Goal: Information Seeking & Learning: Learn about a topic

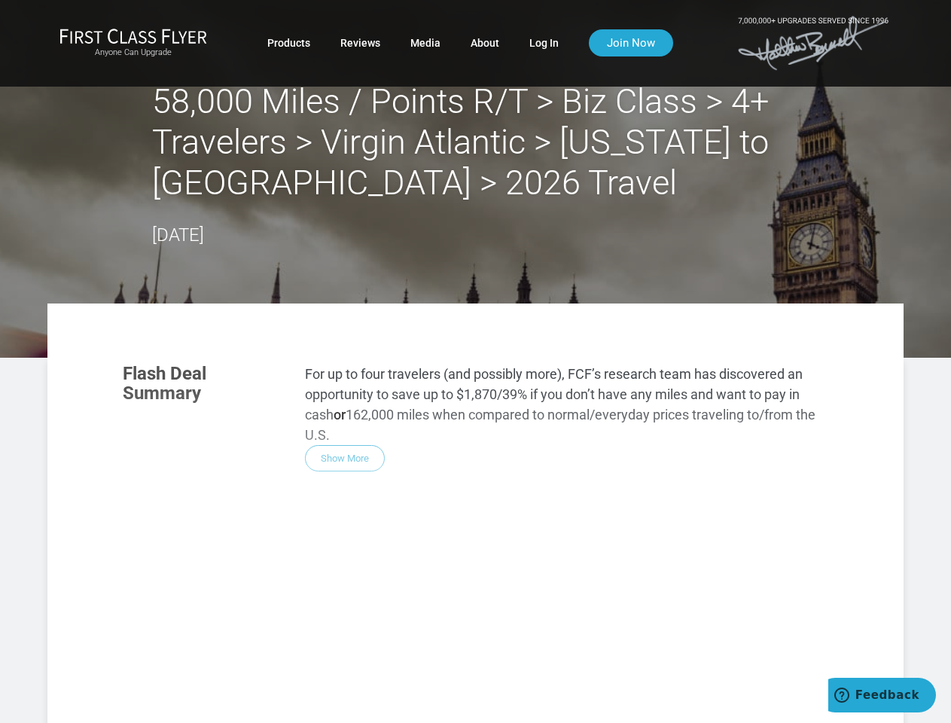
click at [475, 361] on section "Flash Deal Summary For up to four travelers (and possibly more), FCF’s research…" at bounding box center [476, 418] width 736 height 138
click at [475, 513] on div "Flash Deal Summary For up to four travelers (and possibly more), FCF’s research…" at bounding box center [476, 561] width 736 height 425
click at [345, 458] on div "Flash Deal Summary For up to four travelers (and possibly more), FCF’s research…" at bounding box center [476, 561] width 736 height 425
click at [214, 669] on div "Flash Deal Summary For up to four travelers (and possibly more), FCF’s research…" at bounding box center [476, 561] width 736 height 425
click at [337, 669] on div "Flash Deal Summary For up to four travelers (and possibly more), FCF’s research…" at bounding box center [476, 561] width 736 height 425
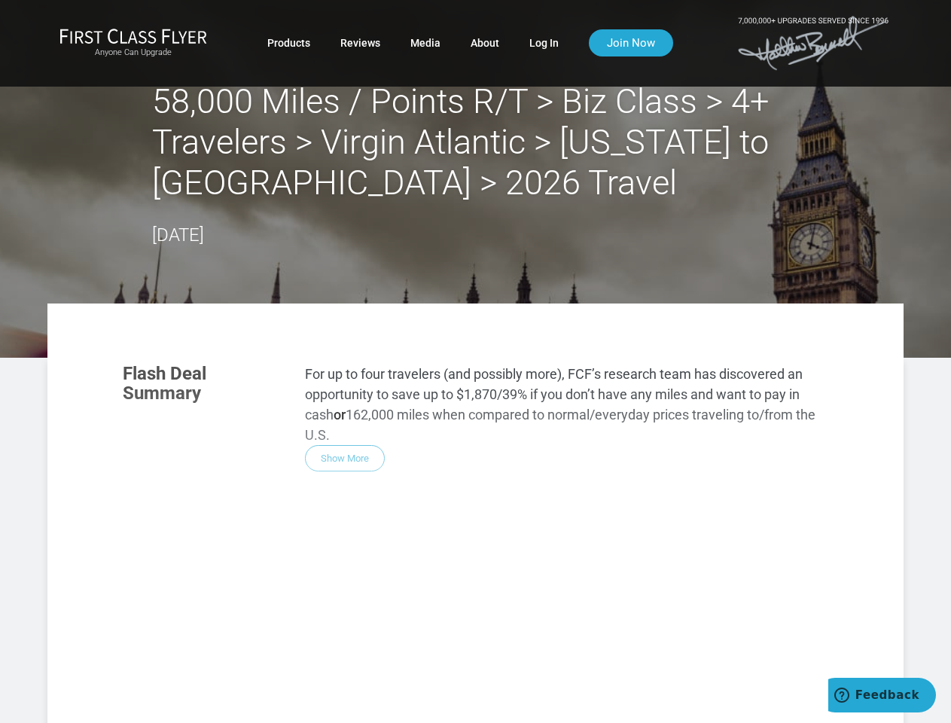
click at [461, 669] on div "Flash Deal Summary For up to four travelers (and possibly more), FCF’s research…" at bounding box center [476, 561] width 736 height 425
click at [337, 717] on div "Flash Deal Summary For up to four travelers (and possibly more), FCF’s research…" at bounding box center [476, 561] width 736 height 425
click at [337, 718] on div "Flash Deal Summary For up to four travelers (and possibly more), FCF’s research…" at bounding box center [476, 561] width 736 height 425
click at [882, 695] on span "Feedback" at bounding box center [887, 695] width 64 height 14
